Goal: Task Accomplishment & Management: Use online tool/utility

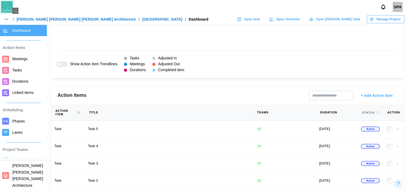
scroll to position [0, 3693]
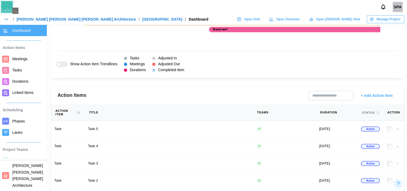
click at [260, 18] on span "Open Grid" at bounding box center [252, 19] width 16 height 7
click at [260, 17] on span "Open Grid" at bounding box center [252, 19] width 16 height 7
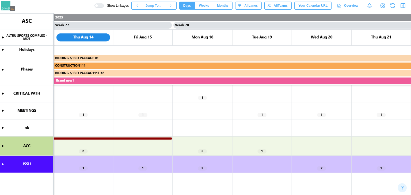
scroll to position [0, 22835]
click at [204, 150] on canvas at bounding box center [205, 104] width 411 height 182
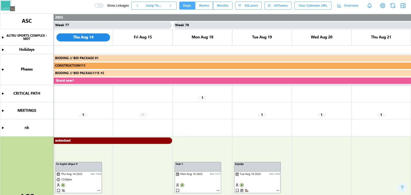
scroll to position [66, 0]
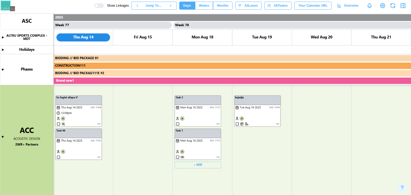
click at [205, 163] on canvas at bounding box center [205, 104] width 411 height 182
click at [265, 131] on canvas at bounding box center [205, 104] width 411 height 182
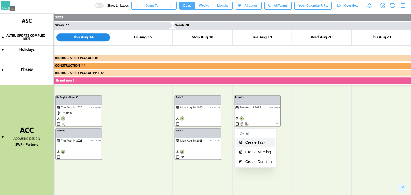
click at [261, 142] on div "Create Task" at bounding box center [259, 143] width 27 height 4
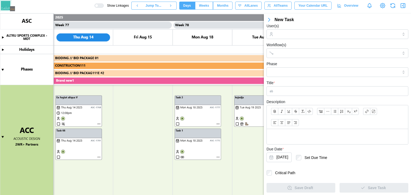
scroll to position [0, 0]
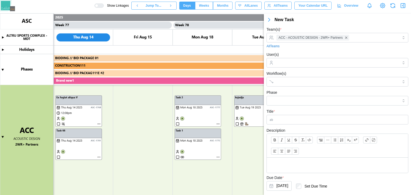
click at [269, 19] on icon "button" at bounding box center [270, 19] width 2 height 3
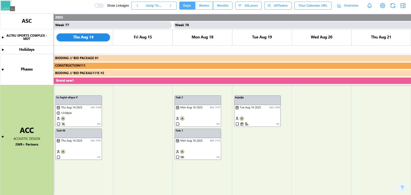
click at [209, 3] on span "Weeks" at bounding box center [204, 5] width 10 height 7
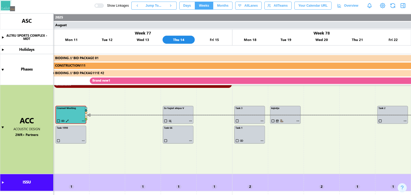
scroll to position [0, 13594]
drag, startPoint x: 218, startPoint y: 4, endPoint x: 224, endPoint y: 3, distance: 5.9
click at [224, 3] on button "Months" at bounding box center [223, 6] width 20 height 8
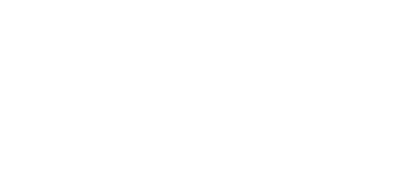
click at [224, 2] on html at bounding box center [205, 1] width 411 height 2
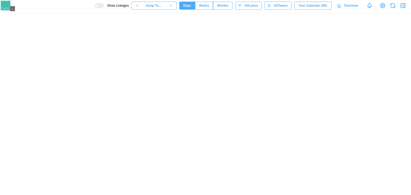
scroll to position [0, 22835]
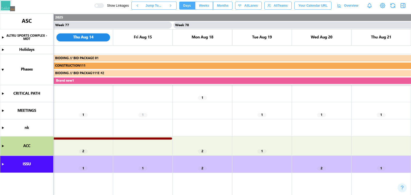
click at [203, 153] on canvas at bounding box center [205, 104] width 411 height 182
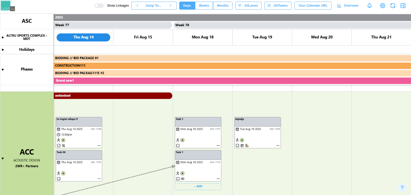
scroll to position [45, 0]
click at [406, 5] on icon "button" at bounding box center [403, 5] width 6 height 6
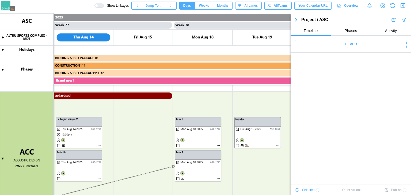
scroll to position [18317, 0]
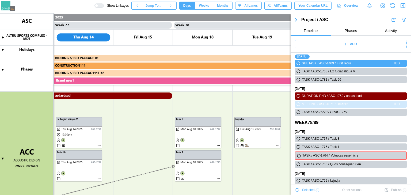
click at [391, 17] on button "button" at bounding box center [394, 20] width 6 height 6
click at [347, 32] on span "Phases" at bounding box center [351, 31] width 13 height 4
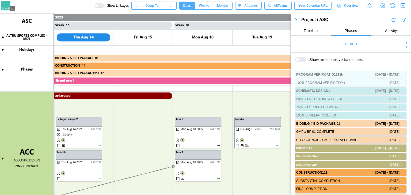
click at [388, 29] on span "Activity" at bounding box center [391, 31] width 12 height 4
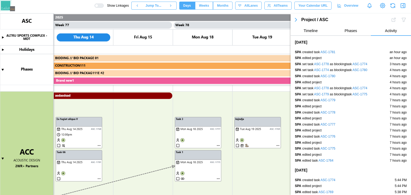
click at [296, 21] on icon "button" at bounding box center [296, 19] width 2 height 3
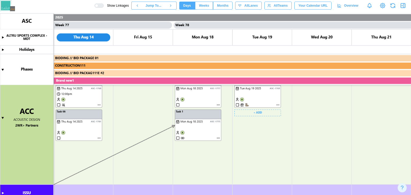
scroll to position [86, 0]
click at [252, 115] on canvas at bounding box center [205, 104] width 411 height 182
click at [388, 8] on div "Show Linkages Jump To... Days Weeks Months days All Lanes All Teams Your Calend…" at bounding box center [253, 5] width 317 height 9
click at [384, 8] on icon at bounding box center [383, 5] width 6 height 6
click at [383, 7] on icon at bounding box center [383, 5] width 6 height 6
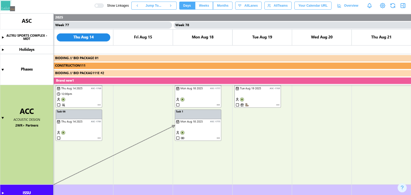
click at [403, 8] on icon "button" at bounding box center [403, 5] width 6 height 6
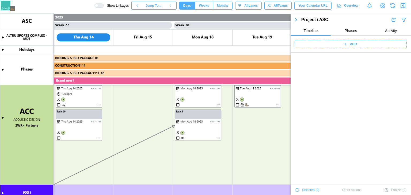
scroll to position [18317, 0]
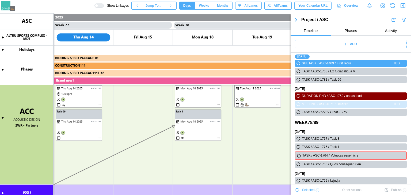
click at [385, 33] on button "Activity" at bounding box center [391, 31] width 40 height 10
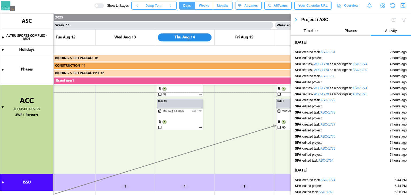
scroll to position [96, 0]
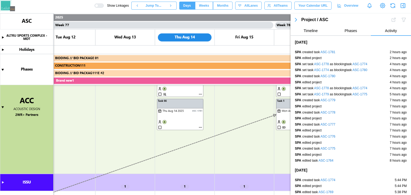
click at [401, 20] on div at bounding box center [404, 20] width 6 height 6
click at [353, 32] on span "Phases" at bounding box center [351, 31] width 13 height 4
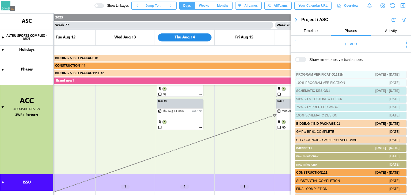
click at [379, 29] on button "Activity" at bounding box center [391, 31] width 40 height 10
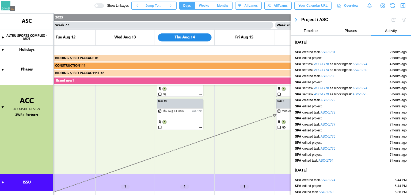
click at [379, 29] on button "Activity" at bounding box center [391, 31] width 40 height 10
click at [341, 9] on div "Overview" at bounding box center [347, 5] width 21 height 7
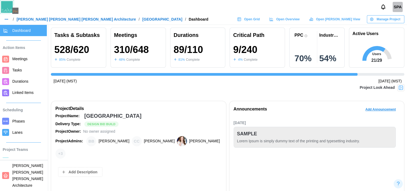
scroll to position [0, 3693]
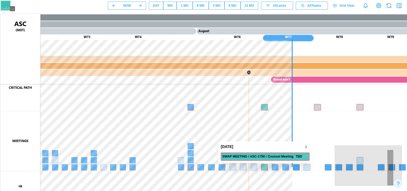
click at [266, 168] on canvas at bounding box center [257, 148] width 514 height 268
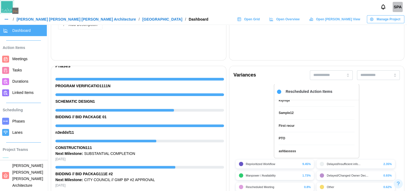
scroll to position [137, 0]
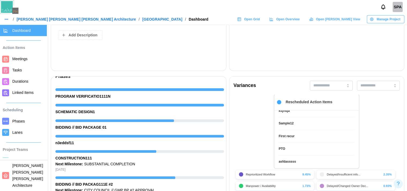
click at [300, 22] on span "Open Overview" at bounding box center [287, 19] width 23 height 7
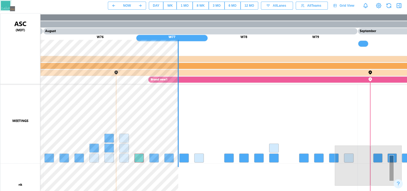
drag, startPoint x: 154, startPoint y: 11, endPoint x: 154, endPoint y: 4, distance: 6.7
click at [154, 4] on div "NOW DAY WK 1 MO 8 WK 3 MO 6 MO 12 MO All Lanes All Teams Grid View" at bounding box center [203, 5] width 407 height 11
click at [154, 4] on div "DAY" at bounding box center [156, 5] width 6 height 5
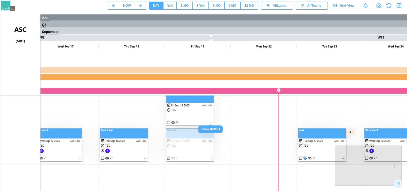
click at [211, 123] on canvas at bounding box center [257, 148] width 514 height 268
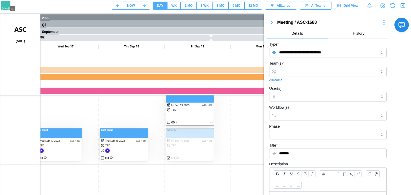
click at [274, 25] on icon "button" at bounding box center [272, 22] width 6 height 6
